Goal: Navigation & Orientation: Understand site structure

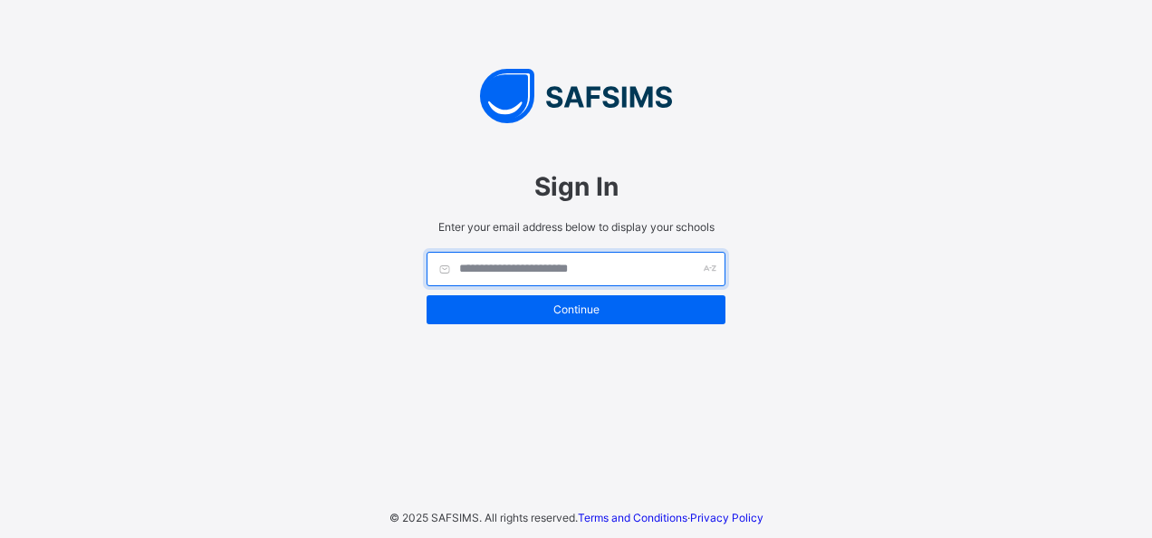
click at [592, 264] on input "text" at bounding box center [575, 269] width 299 height 34
type input "**********"
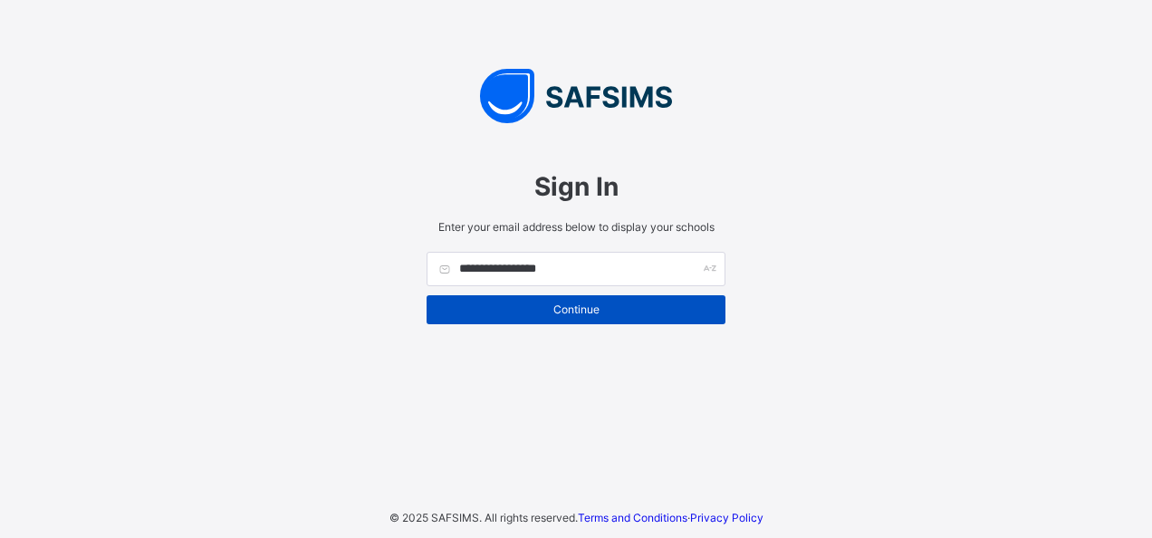
click at [591, 308] on span "Continue" at bounding box center [576, 309] width 272 height 14
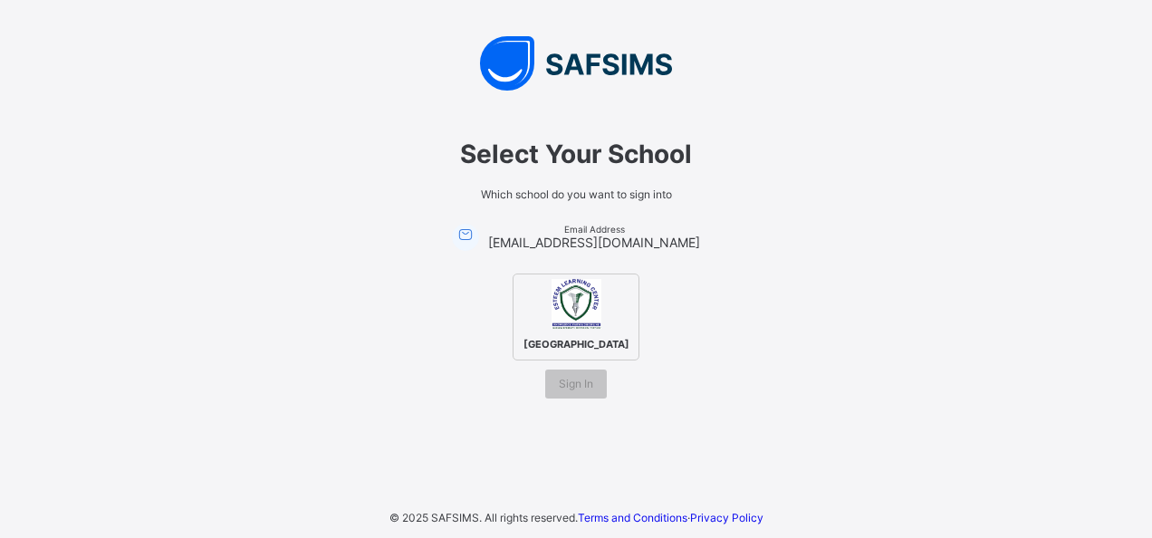
click at [603, 314] on div "[GEOGRAPHIC_DATA]" at bounding box center [575, 316] width 127 height 87
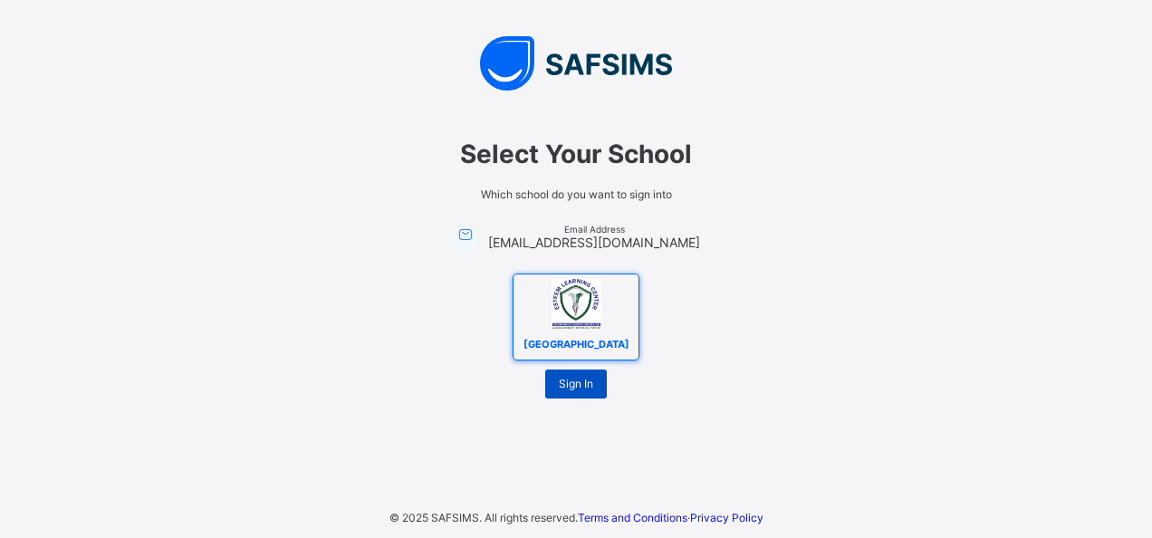
click at [576, 387] on span "Sign In" at bounding box center [576, 384] width 34 height 14
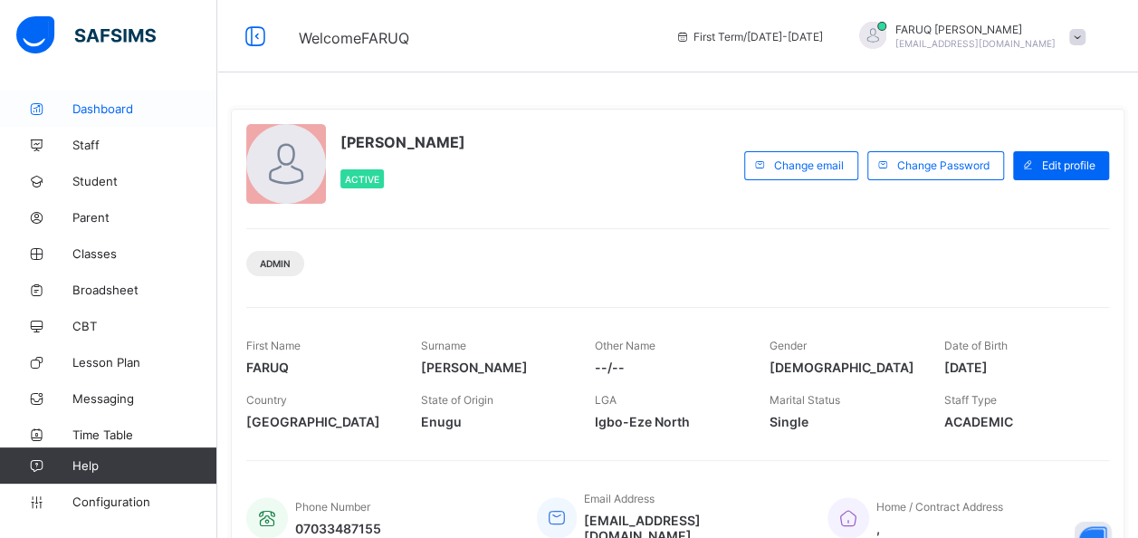
click at [105, 91] on link "Dashboard" at bounding box center [108, 109] width 217 height 36
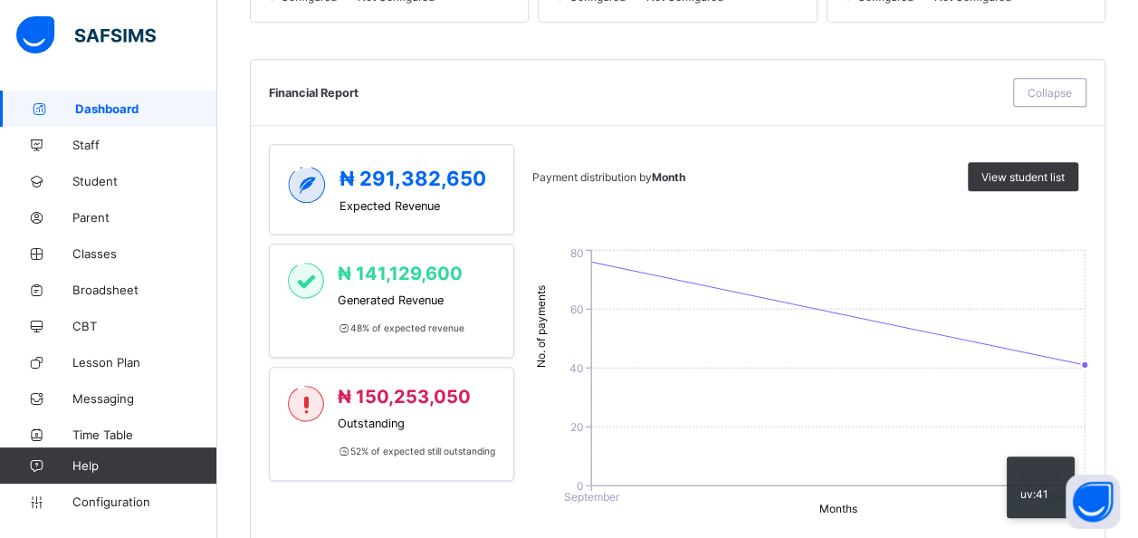
scroll to position [780, 0]
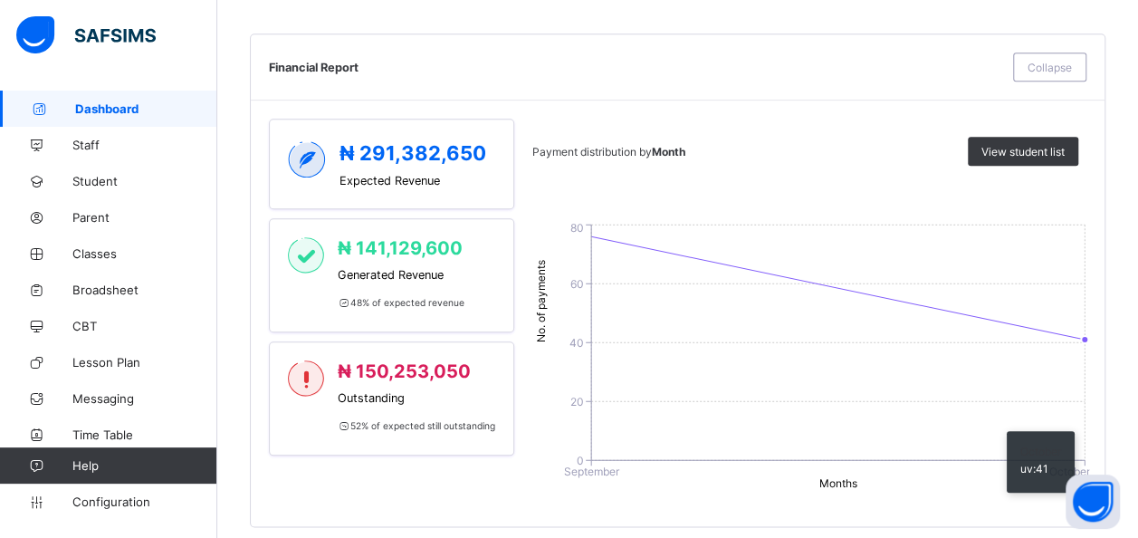
click at [1082, 342] on icon "0 20 40 60 80 No. of payments September October Months" at bounding box center [810, 356] width 557 height 272
click at [868, 460] on icon "0 20 40 60 80 No. of payments September October Months" at bounding box center [810, 356] width 557 height 272
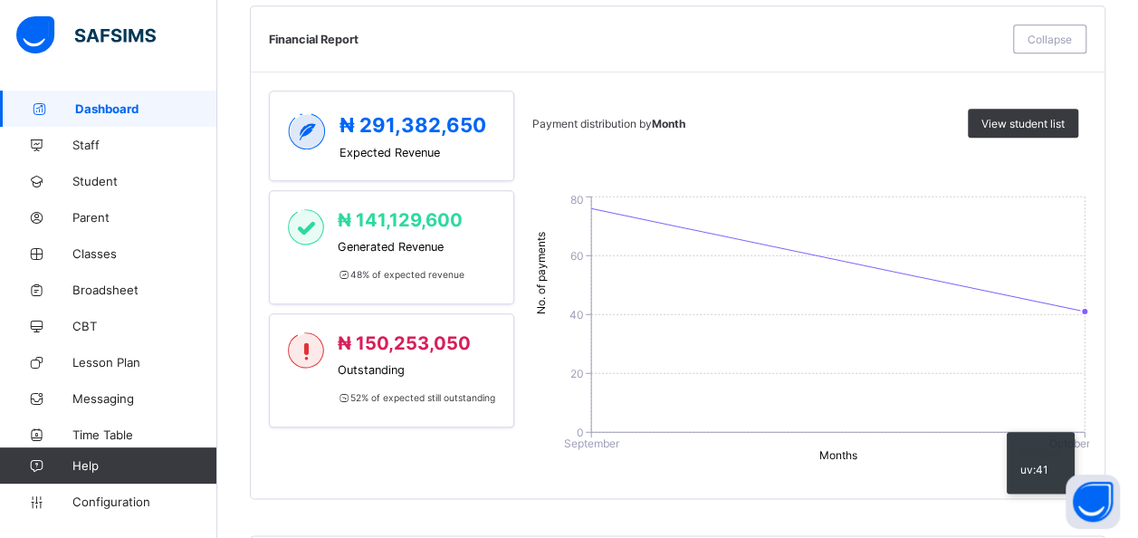
scroll to position [807, 0]
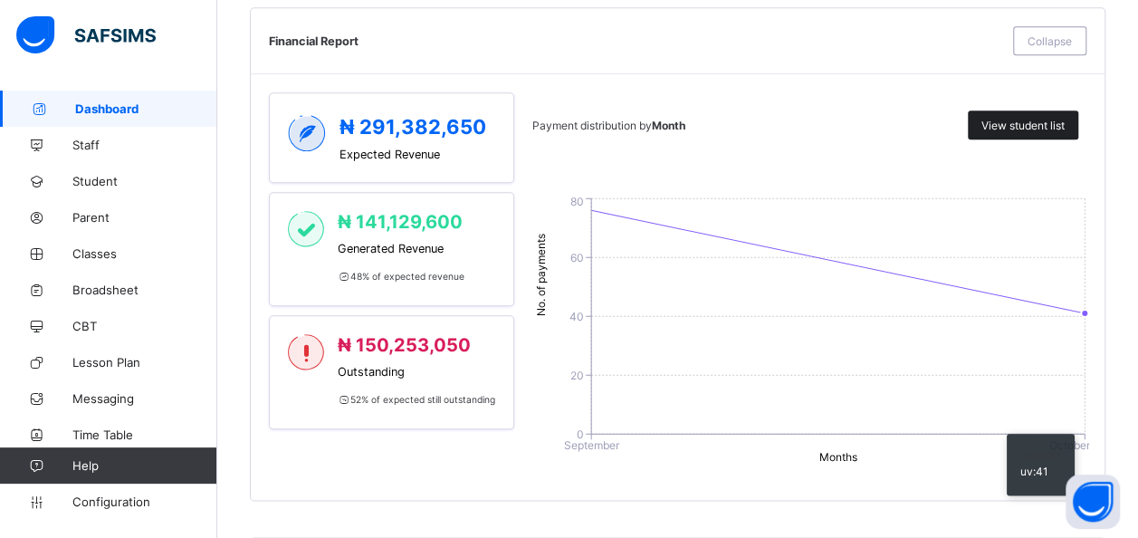
click at [1046, 123] on span "View student list" at bounding box center [1022, 126] width 83 height 14
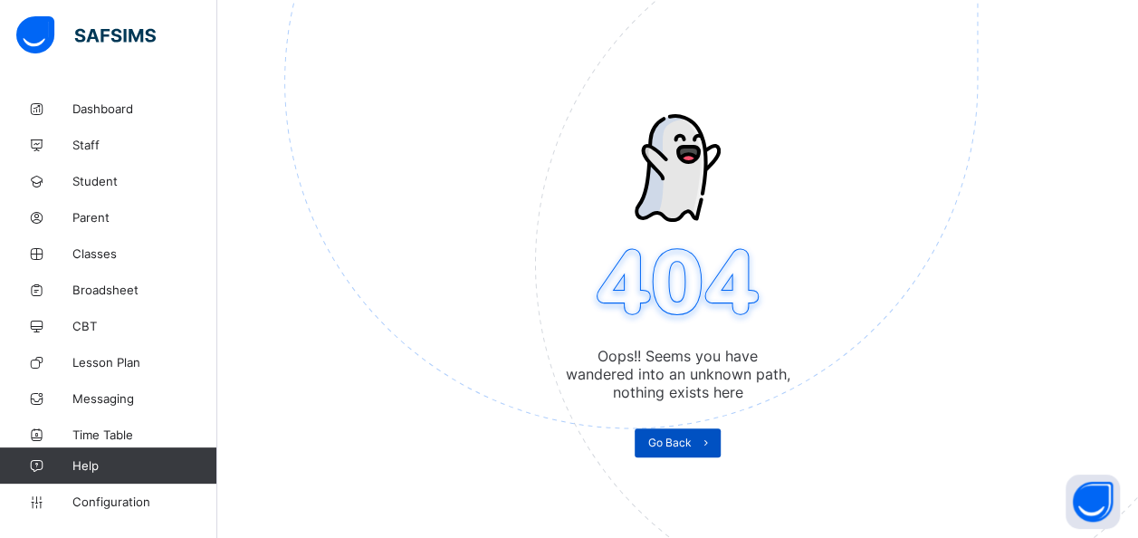
click at [697, 445] on span at bounding box center [706, 442] width 29 height 29
click at [686, 440] on span "Go Back" at bounding box center [669, 442] width 43 height 14
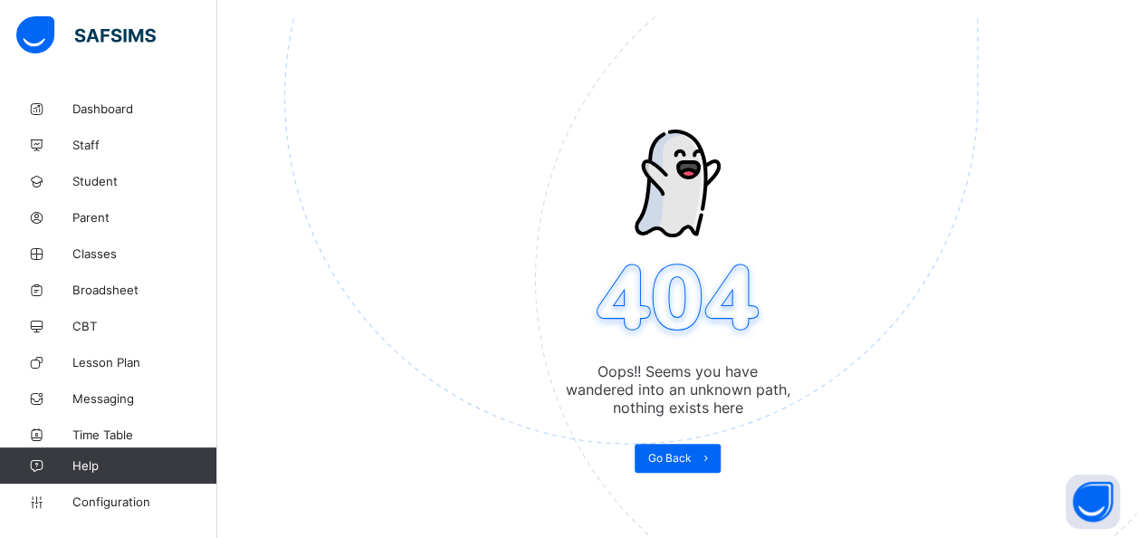
scroll to position [91, 0]
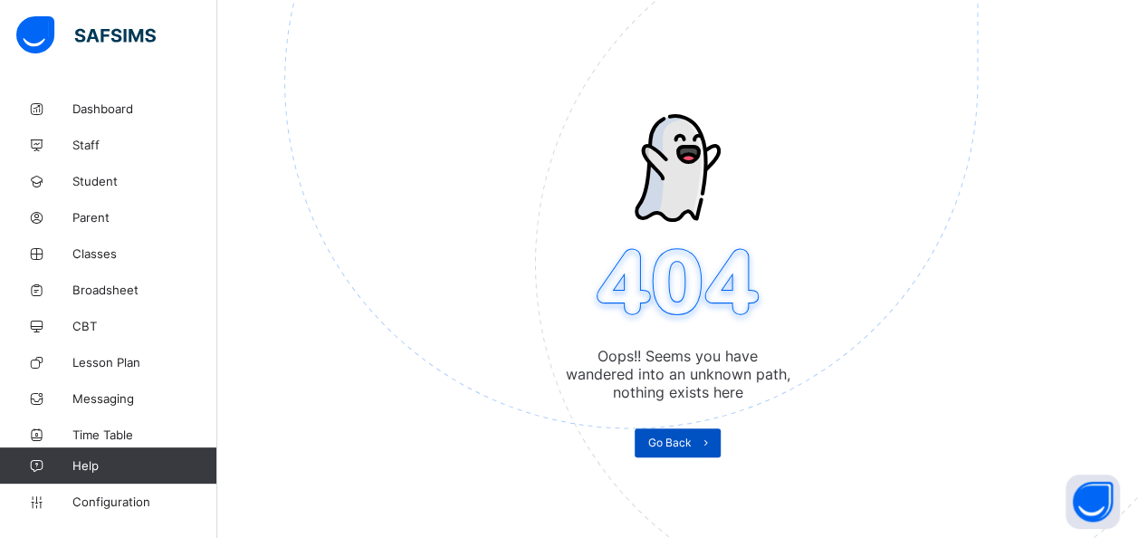
click at [691, 441] on span "Go Back" at bounding box center [669, 442] width 43 height 14
click at [89, 109] on span "Dashboard" at bounding box center [144, 108] width 145 height 14
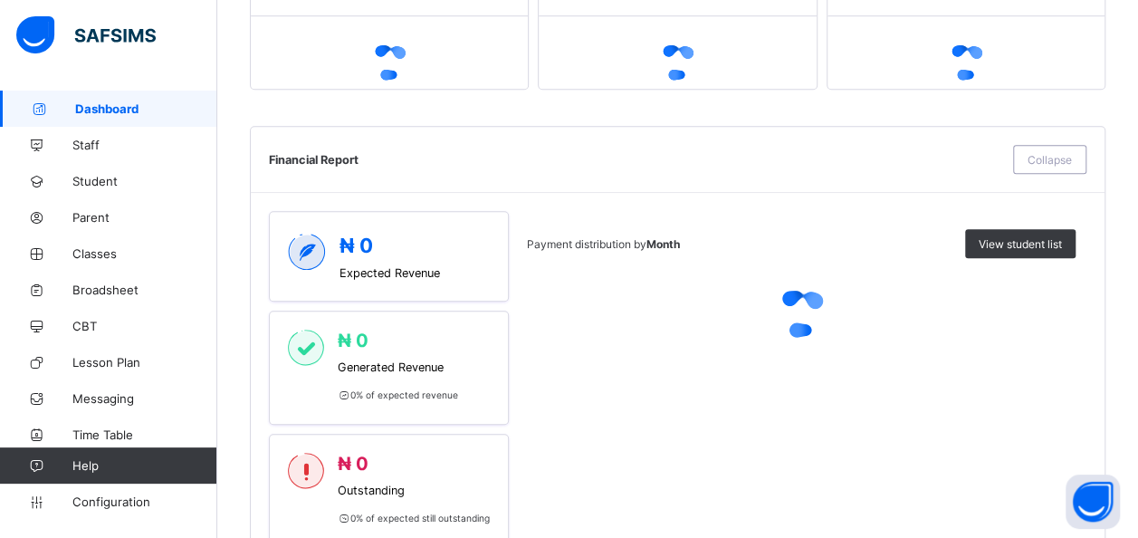
scroll to position [646, 0]
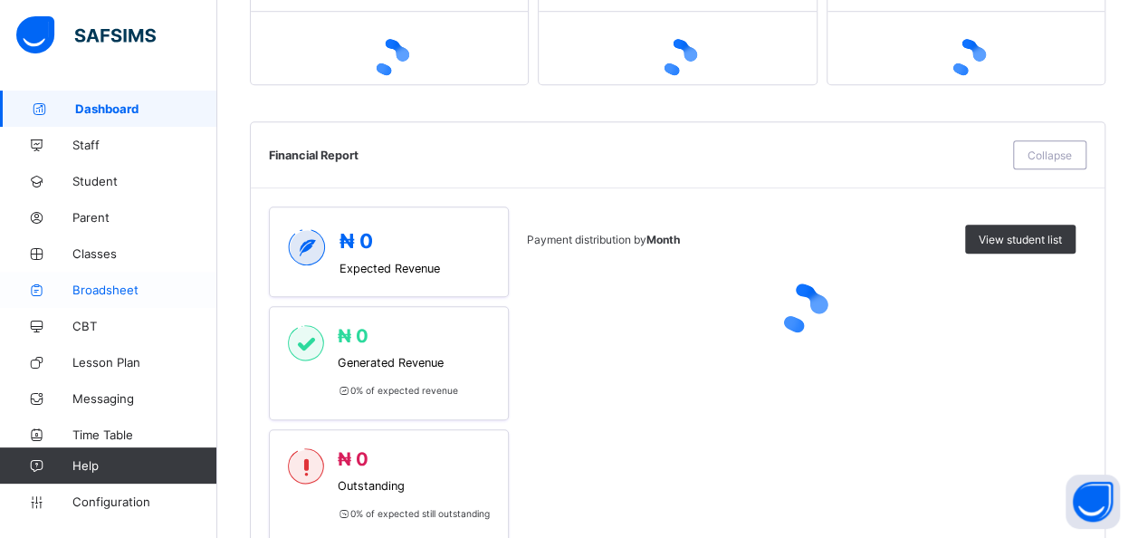
click at [99, 287] on span "Broadsheet" at bounding box center [144, 289] width 145 height 14
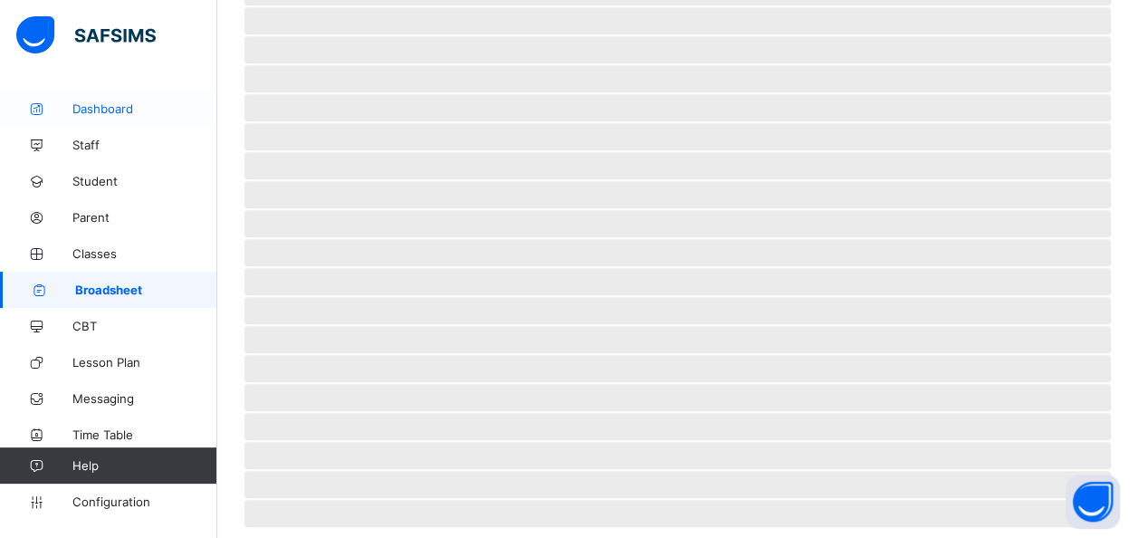
click at [109, 120] on link "Dashboard" at bounding box center [108, 109] width 217 height 36
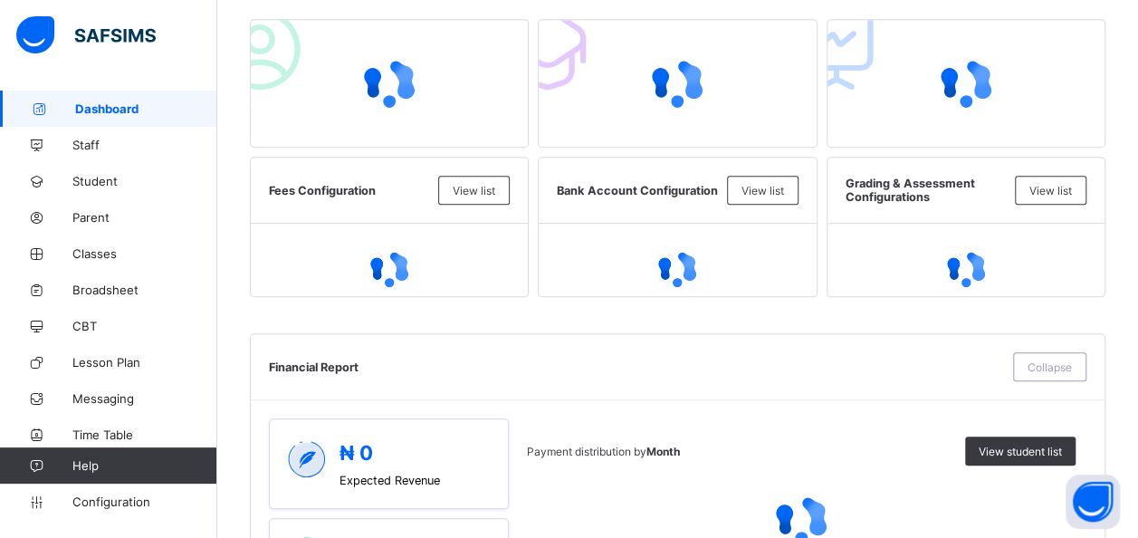
click at [103, 102] on span "Dashboard" at bounding box center [146, 108] width 142 height 14
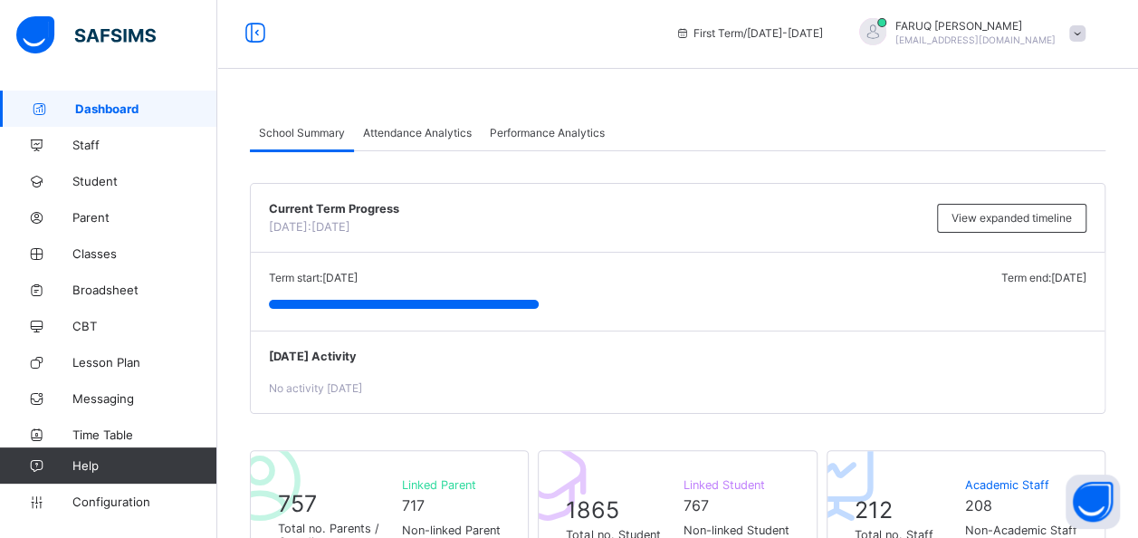
scroll to position [16, 0]
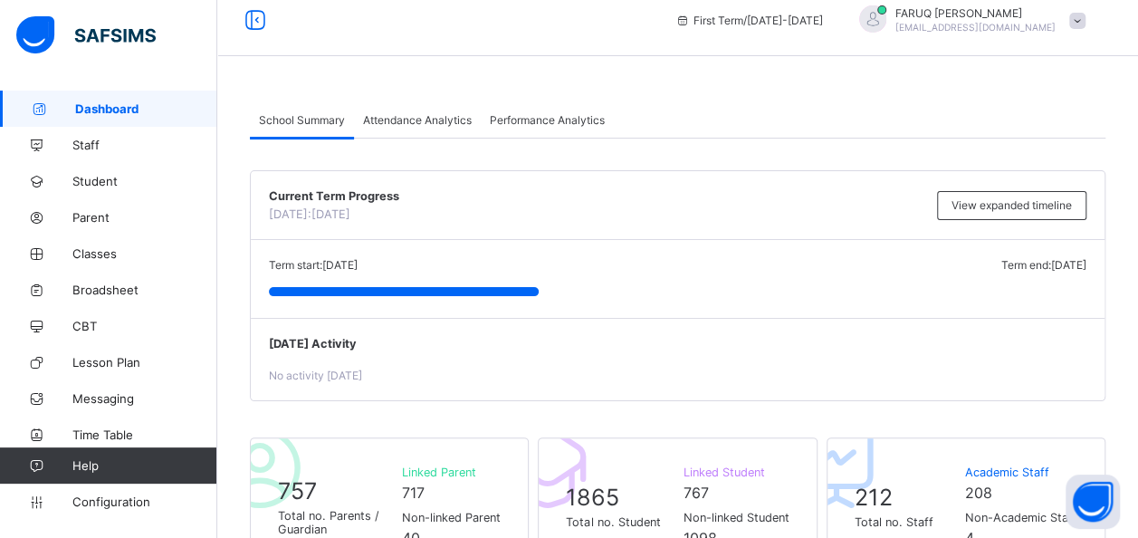
click at [432, 118] on span "Attendance Analytics" at bounding box center [417, 120] width 109 height 14
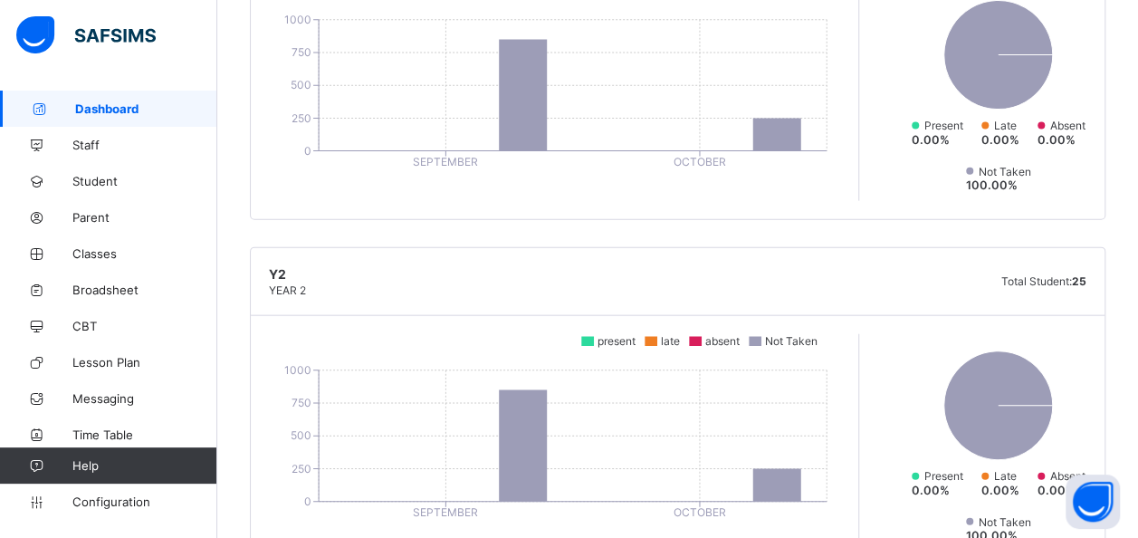
scroll to position [1906, 0]
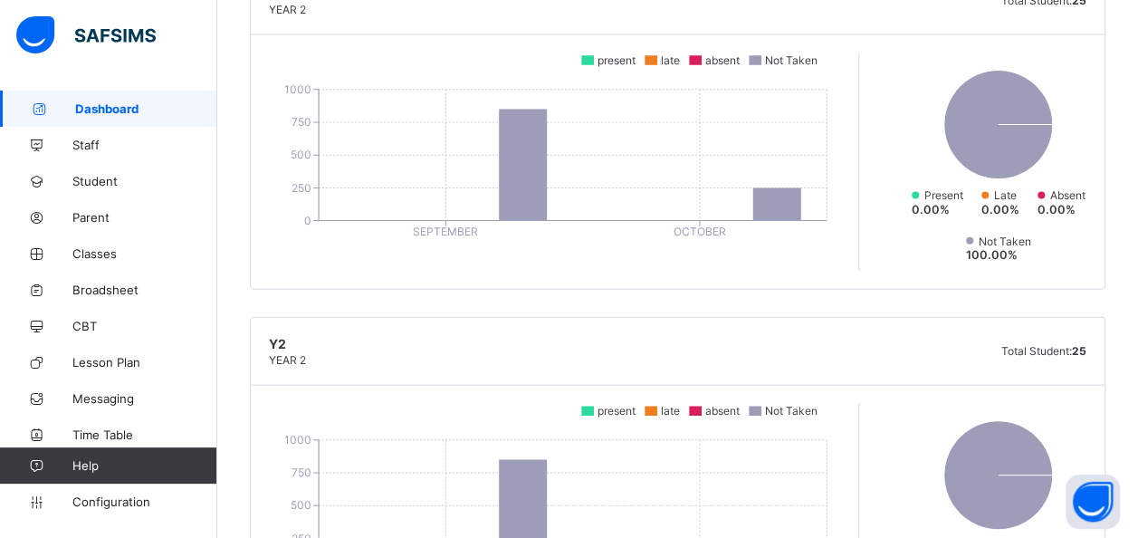
click at [1033, 416] on icon at bounding box center [998, 475] width 224 height 127
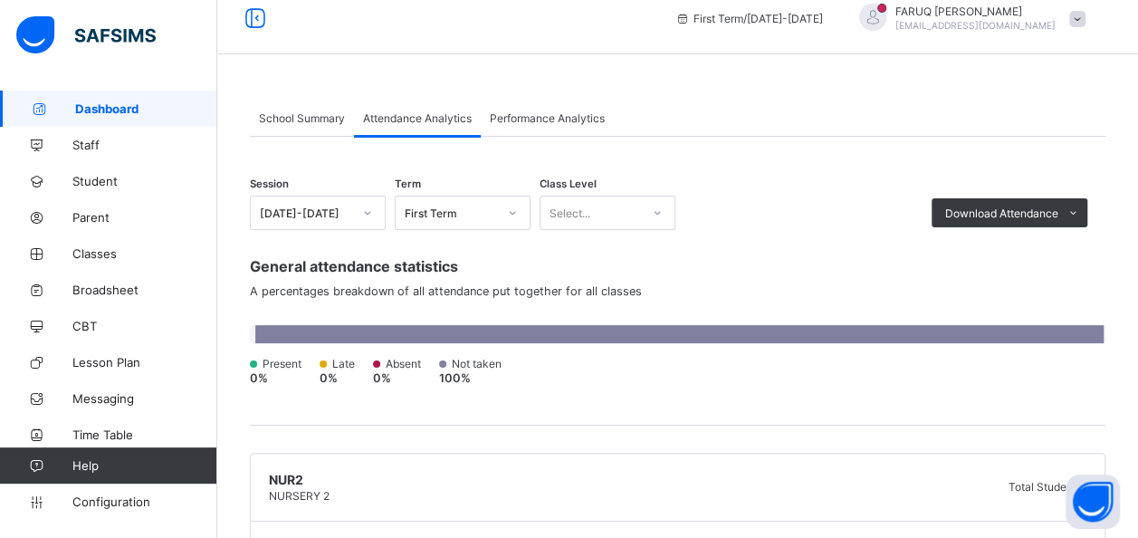
scroll to position [5, 0]
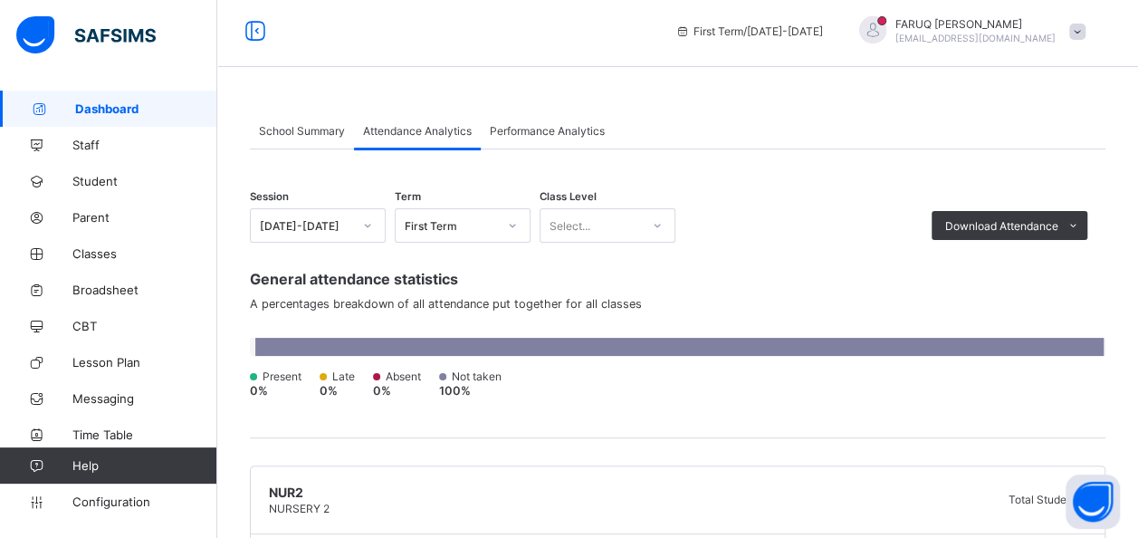
click at [553, 124] on span "Performance Analytics" at bounding box center [547, 131] width 115 height 14
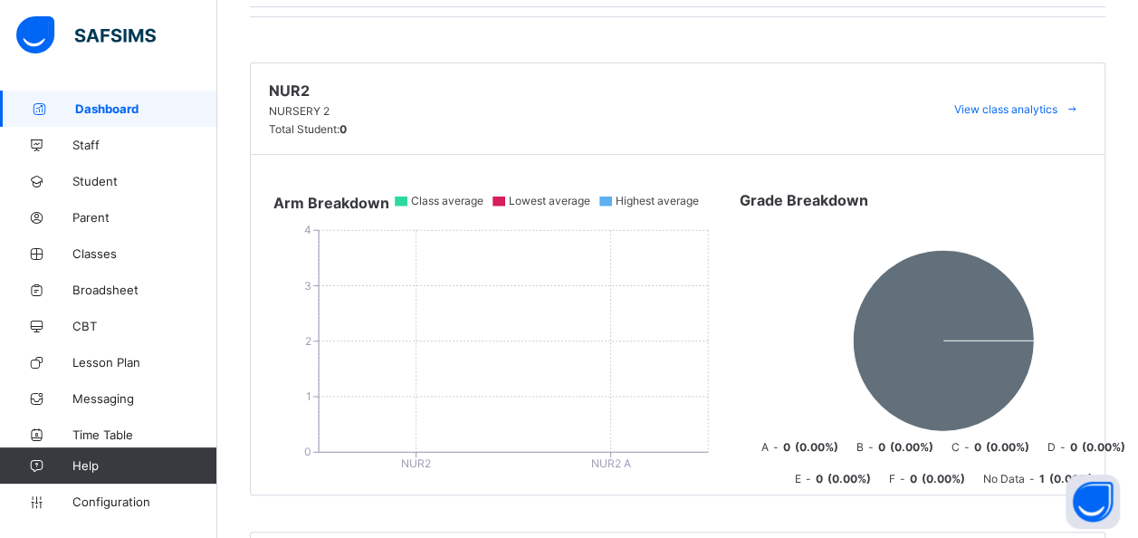
scroll to position [0, 0]
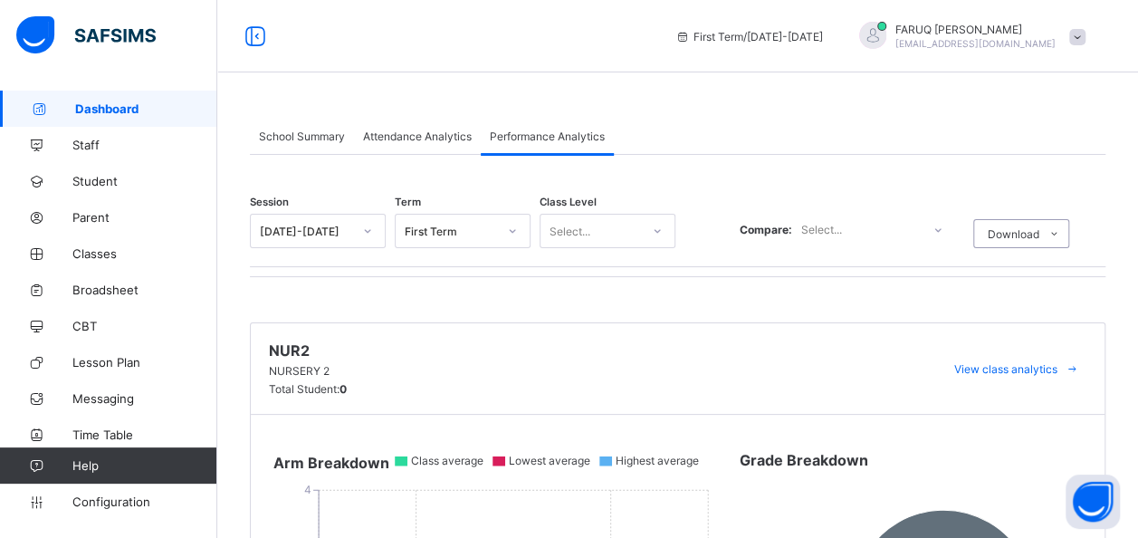
click at [301, 130] on span "School Summary" at bounding box center [302, 136] width 86 height 14
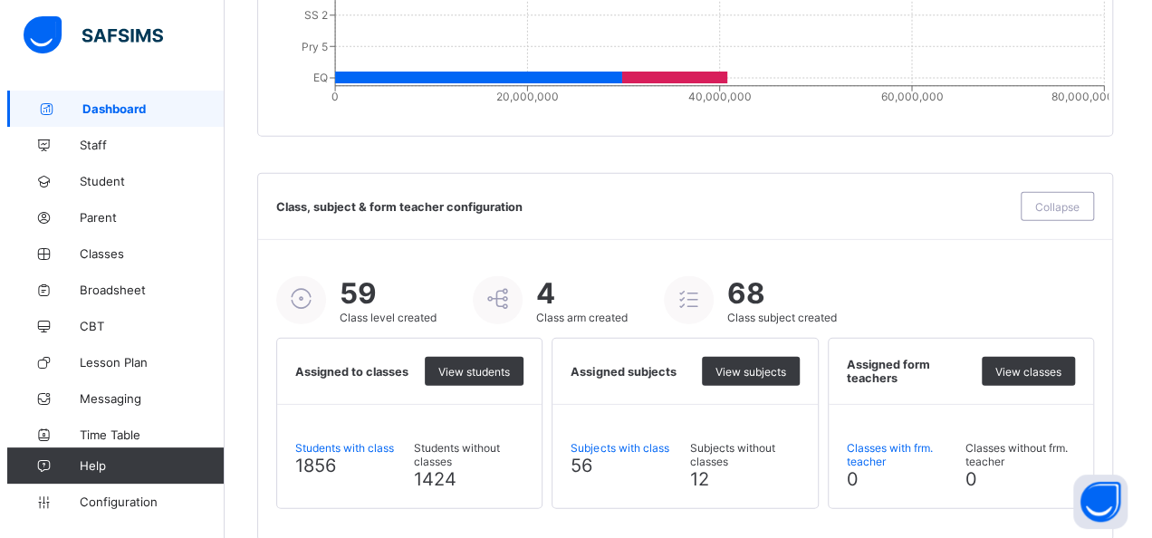
scroll to position [2075, 0]
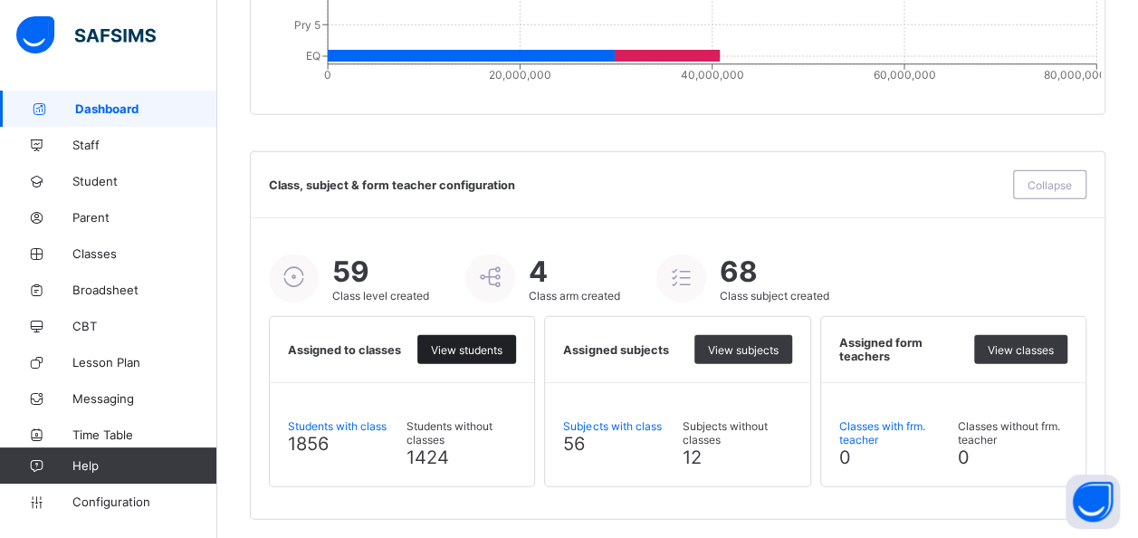
click at [476, 348] on span "View students" at bounding box center [467, 350] width 72 height 14
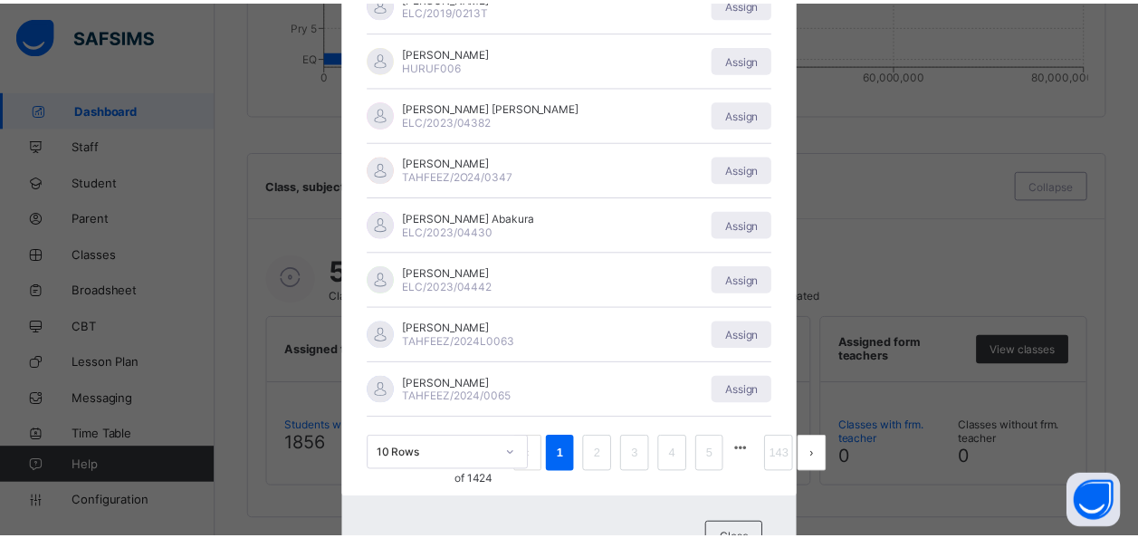
scroll to position [346, 0]
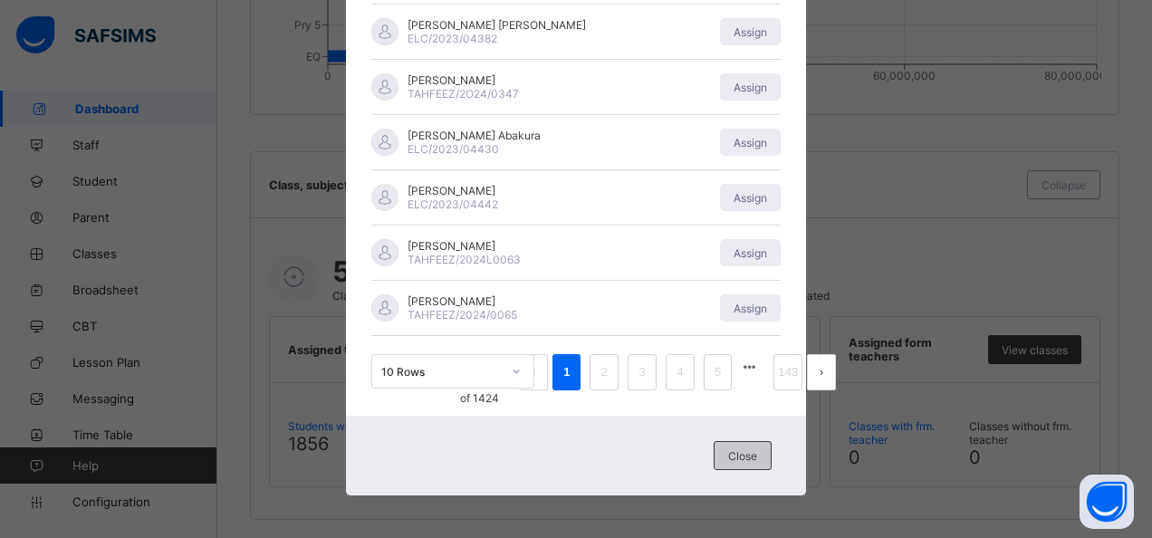
click at [738, 453] on span "Close" at bounding box center [742, 456] width 29 height 14
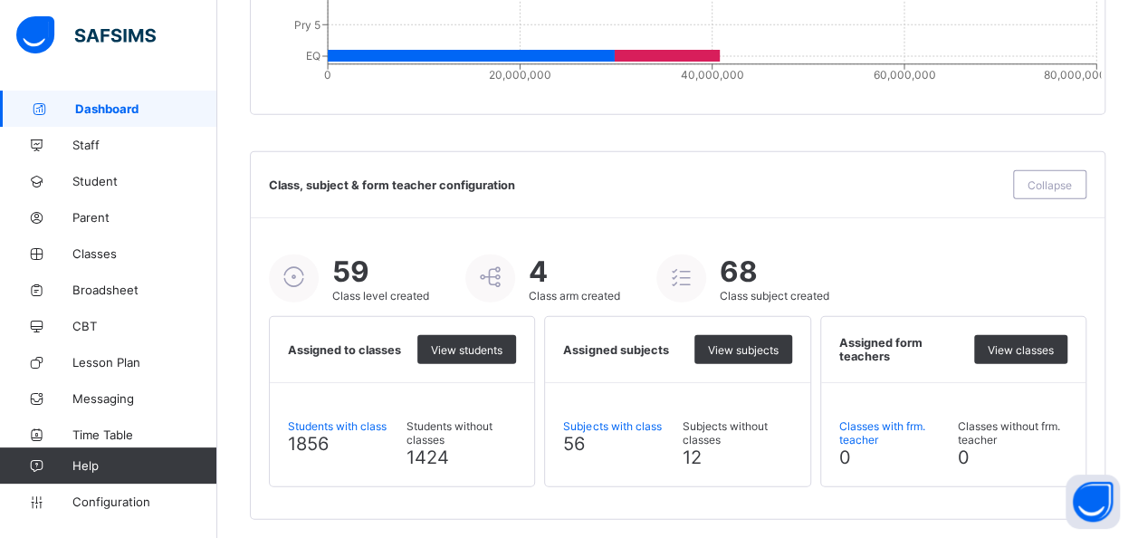
click at [355, 419] on span "Students with class" at bounding box center [343, 426] width 110 height 14
click at [623, 419] on span "Subjects with class" at bounding box center [618, 426] width 110 height 14
click at [478, 445] on div "Students without classes 1424" at bounding box center [462, 443] width 110 height 49
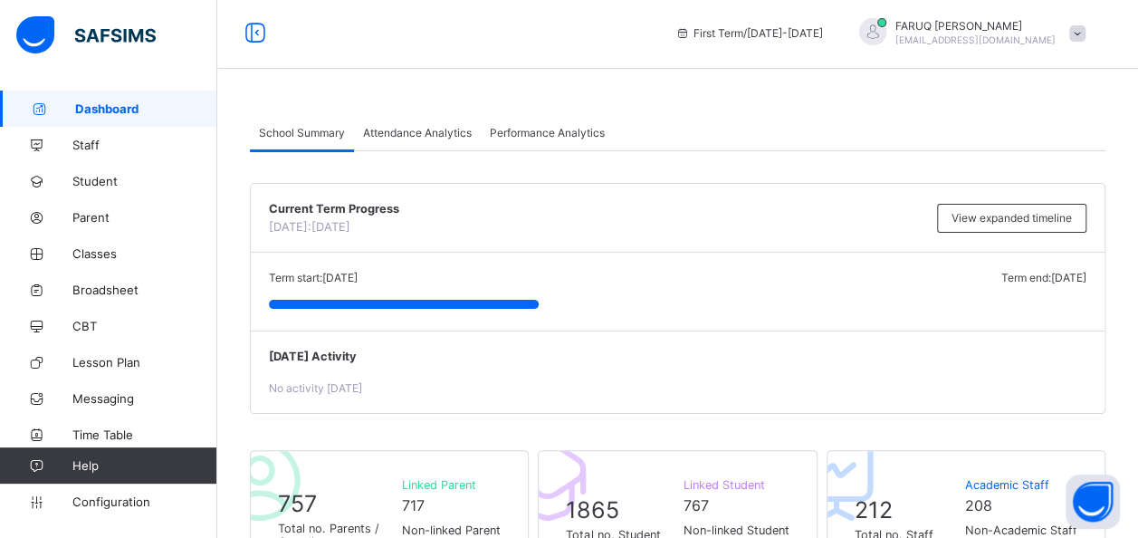
scroll to position [0, 0]
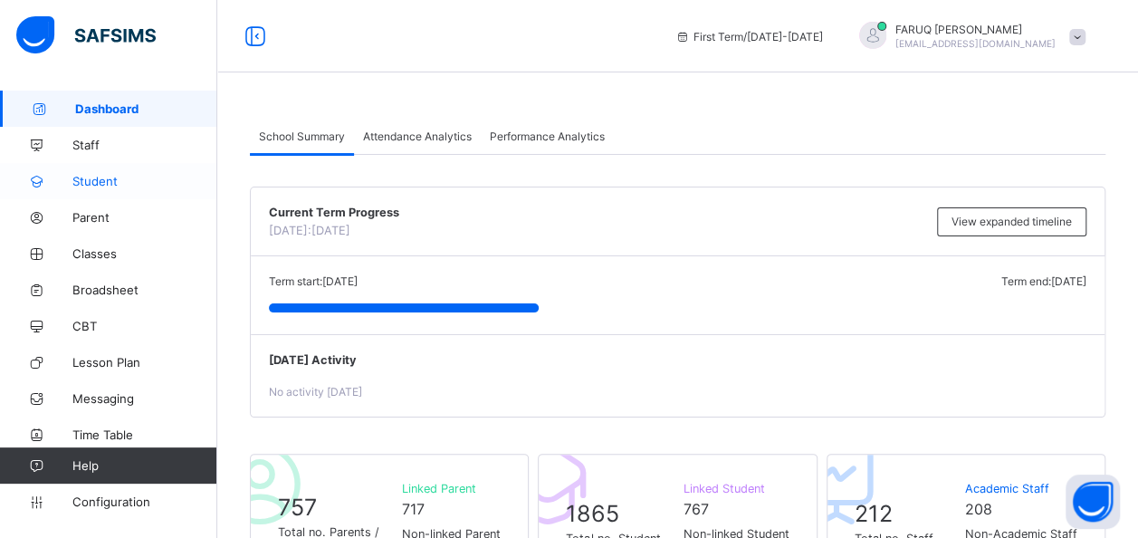
click at [107, 183] on span "Student" at bounding box center [144, 181] width 145 height 14
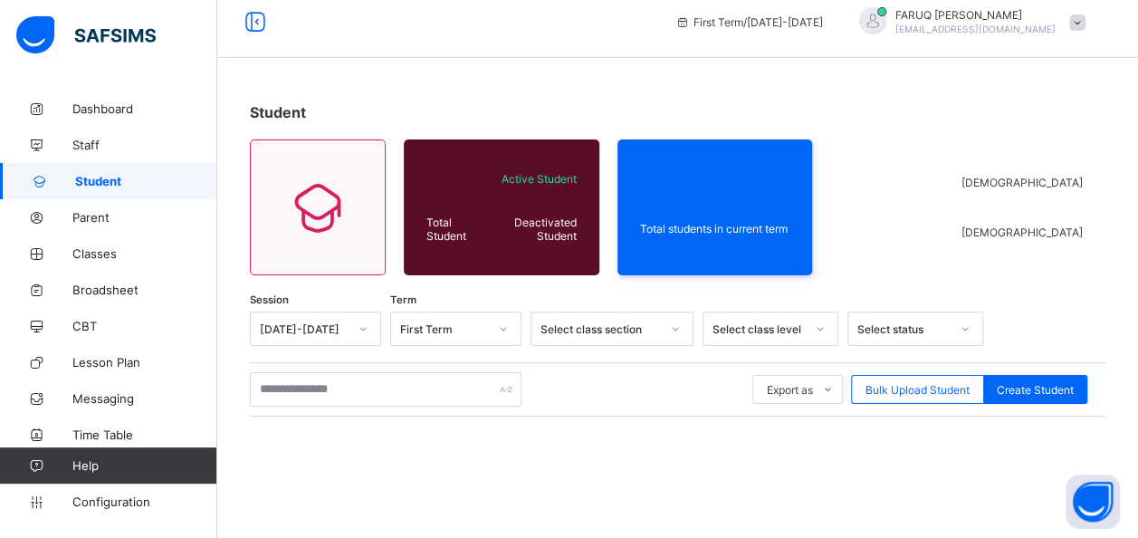
scroll to position [19, 0]
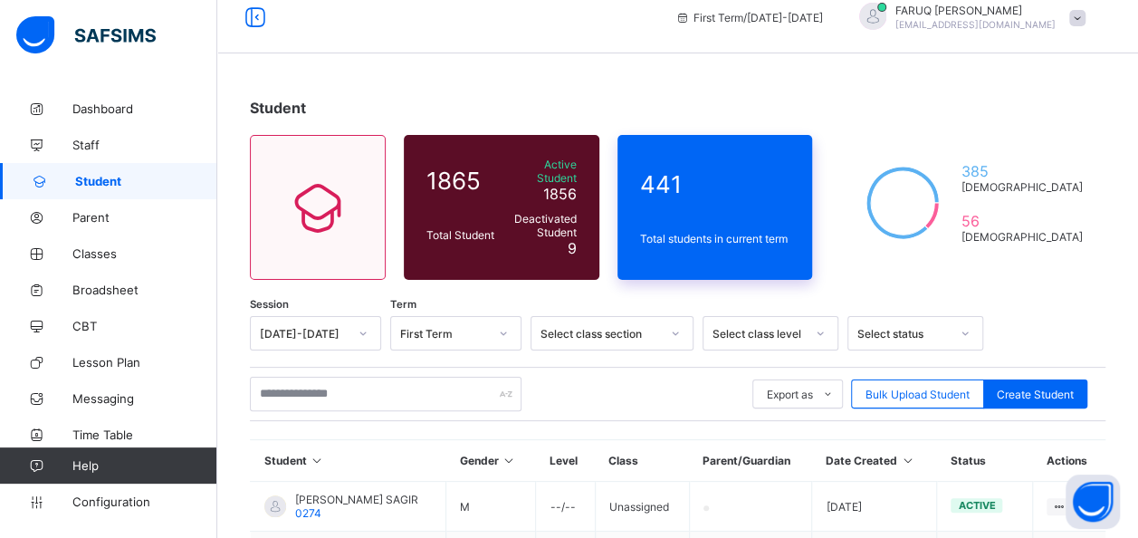
click at [774, 172] on span "441" at bounding box center [715, 184] width 150 height 28
click at [77, 141] on span "Staff" at bounding box center [144, 145] width 145 height 14
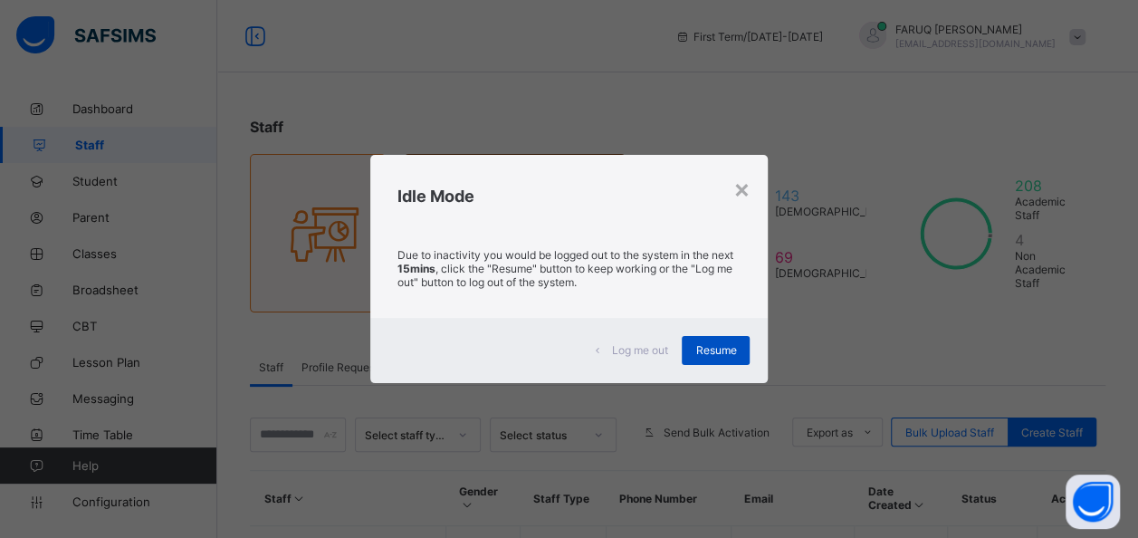
click at [711, 351] on span "Resume" at bounding box center [715, 350] width 41 height 14
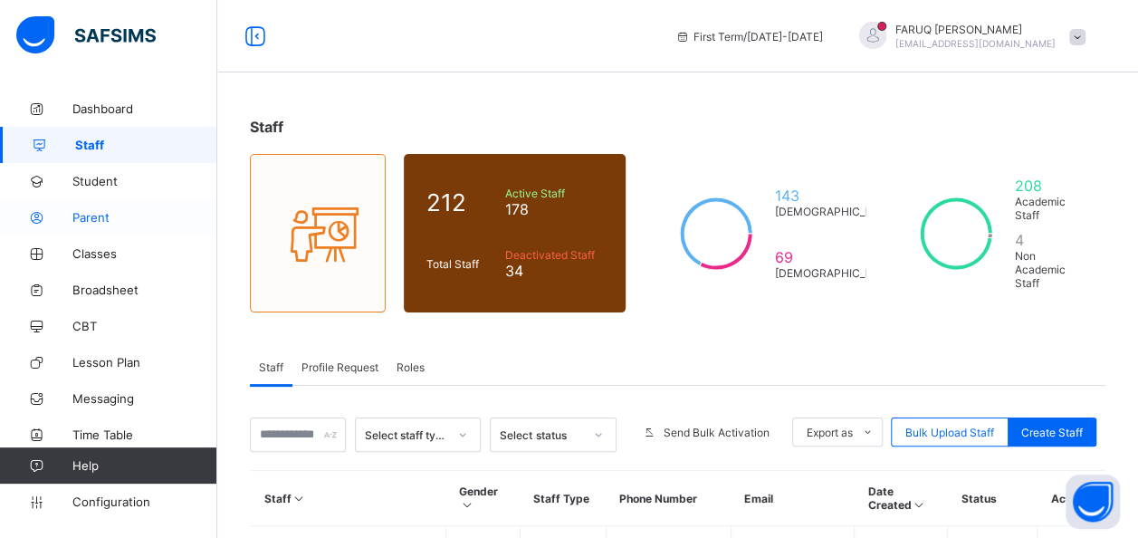
click at [83, 228] on link "Parent" at bounding box center [108, 217] width 217 height 36
